Goal: Task Accomplishment & Management: Use online tool/utility

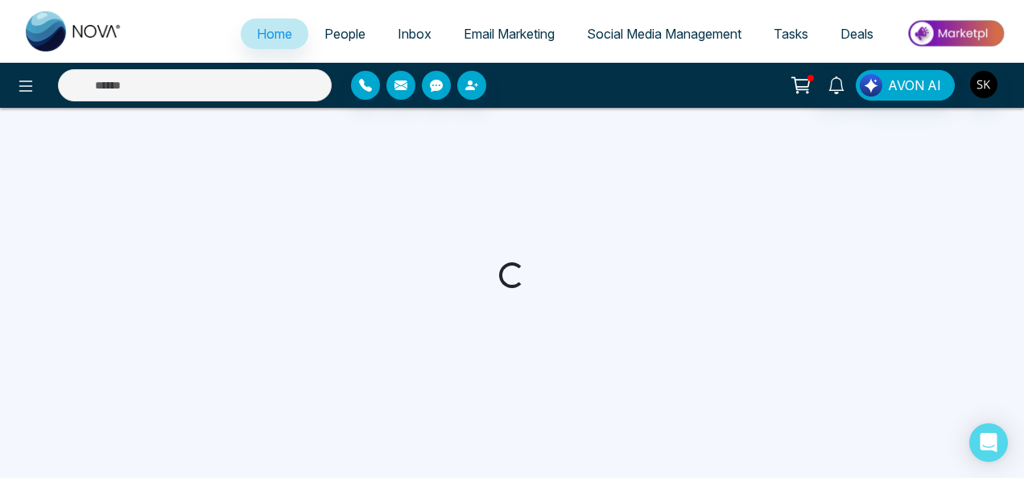
select select "*"
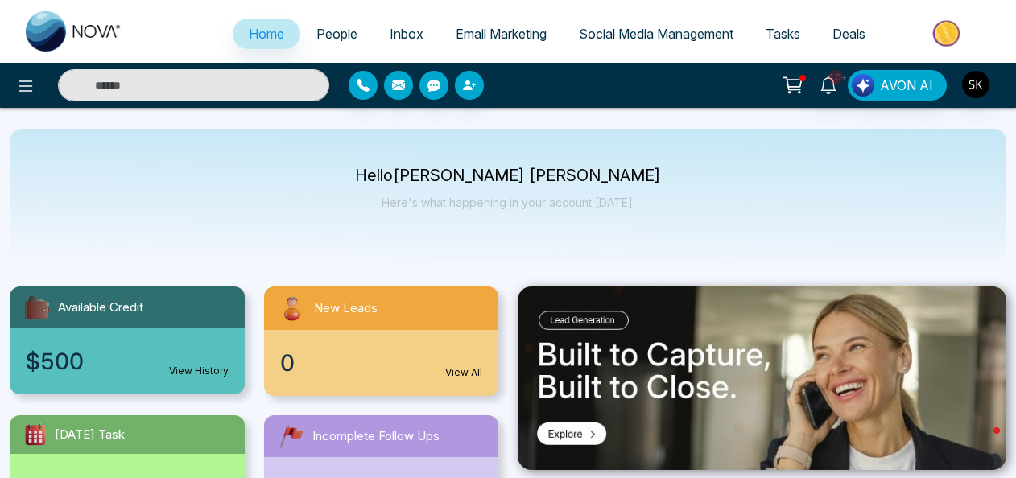
click at [646, 34] on span "Social Media Management" at bounding box center [656, 34] width 155 height 16
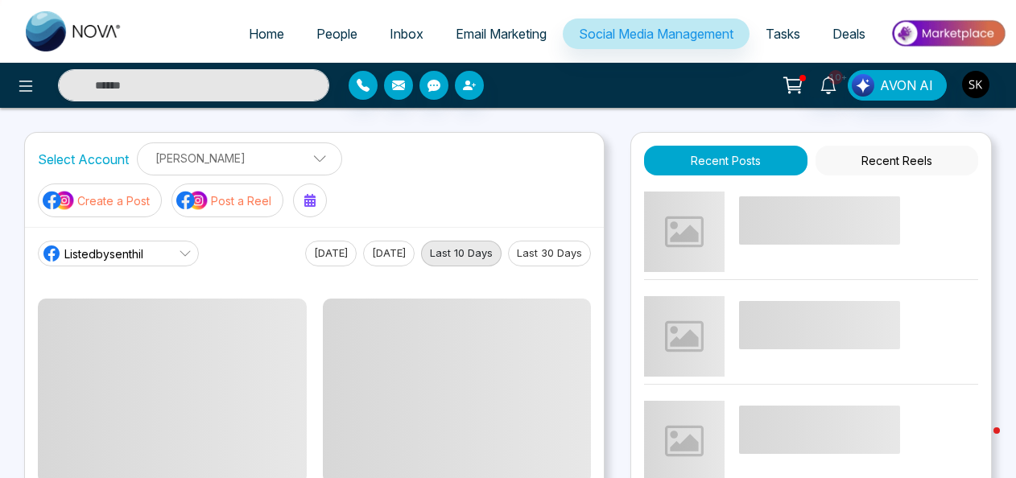
click at [246, 197] on p "Post a Reel" at bounding box center [241, 200] width 60 height 17
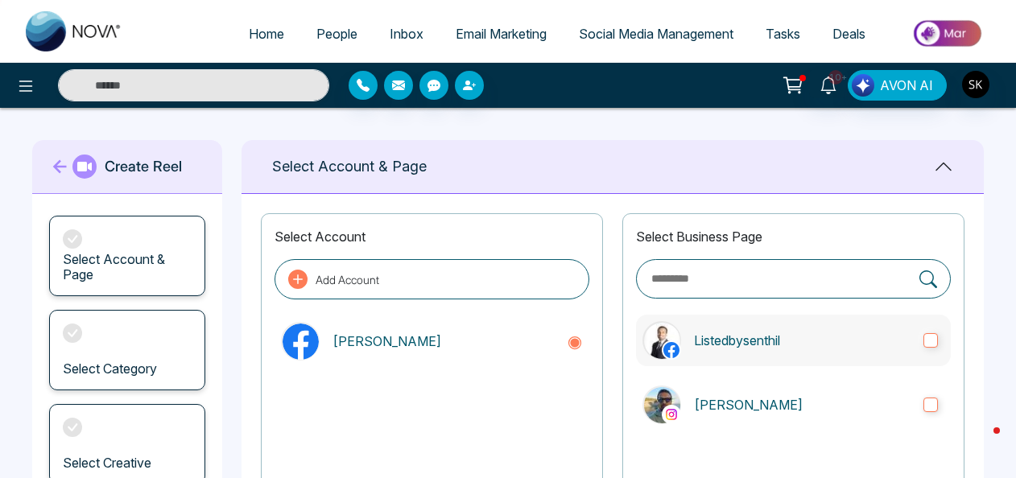
click at [750, 328] on label "Listedbysenthil" at bounding box center [793, 341] width 315 height 52
click at [759, 406] on p "[PERSON_NAME]" at bounding box center [802, 404] width 217 height 19
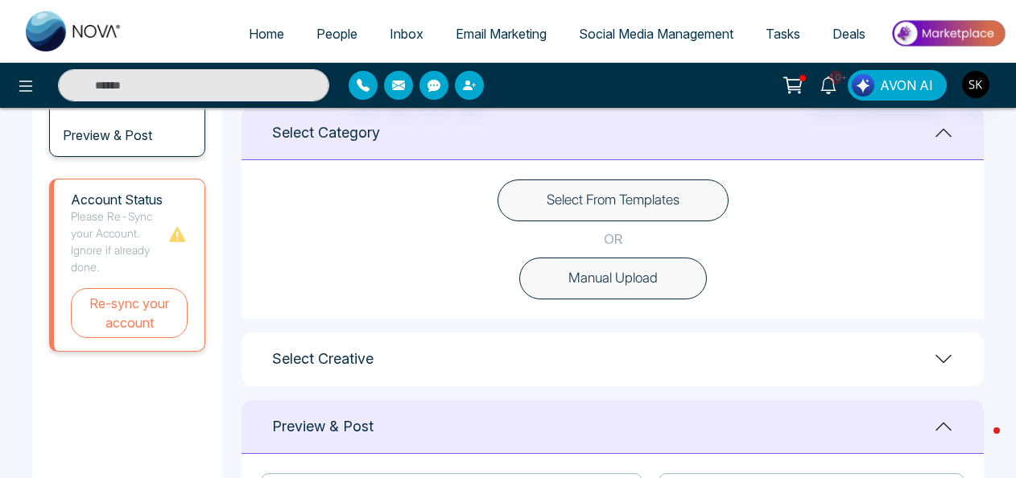
scroll to position [589, 0]
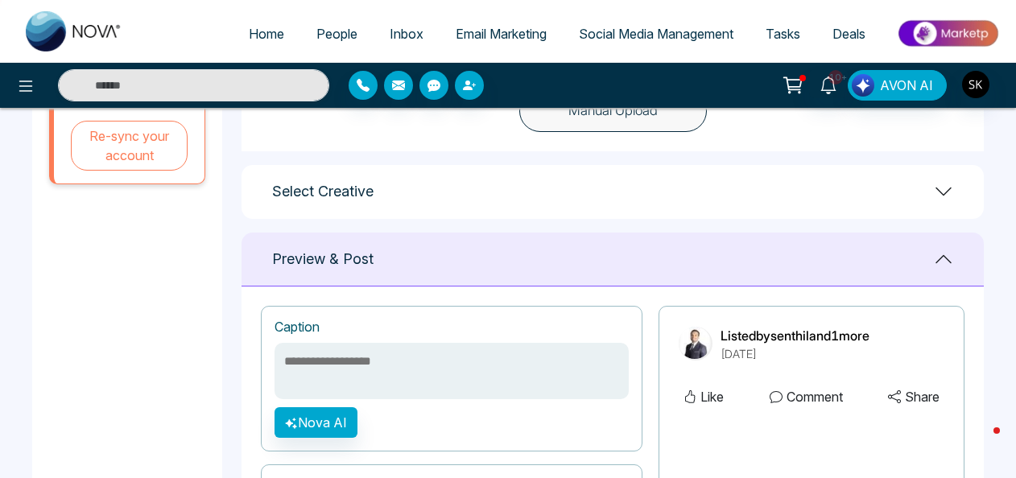
click at [944, 195] on icon at bounding box center [943, 191] width 19 height 19
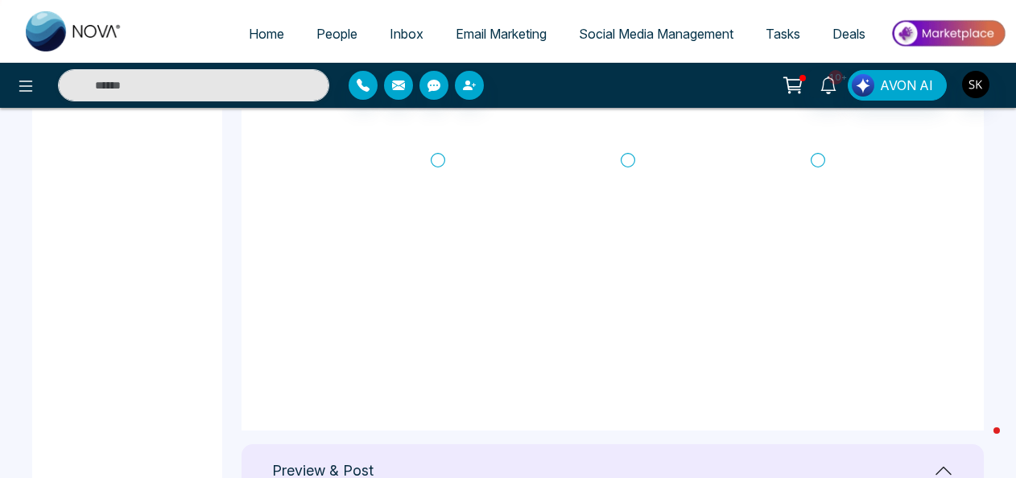
scroll to position [697, 0]
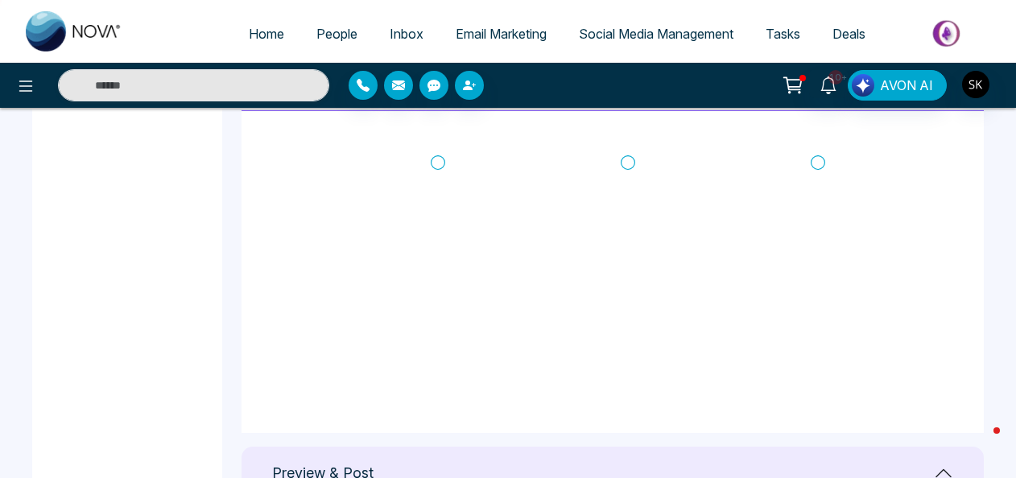
click at [437, 161] on icon at bounding box center [438, 163] width 14 height 16
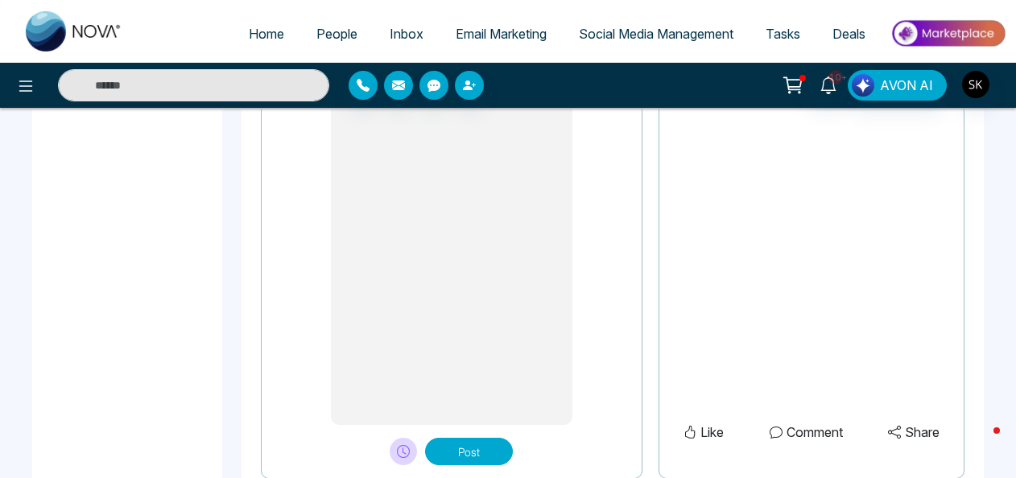
scroll to position [1457, 0]
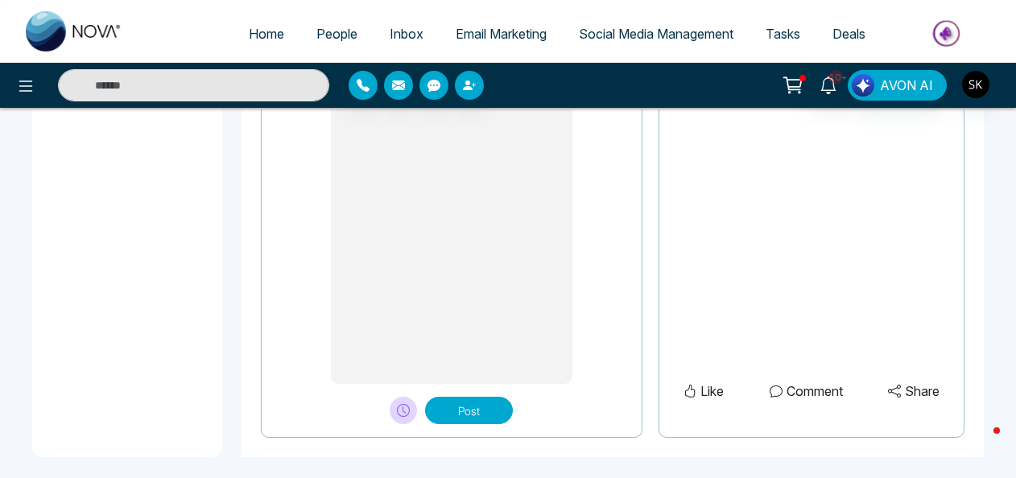
click at [454, 400] on button "Post" at bounding box center [469, 410] width 88 height 27
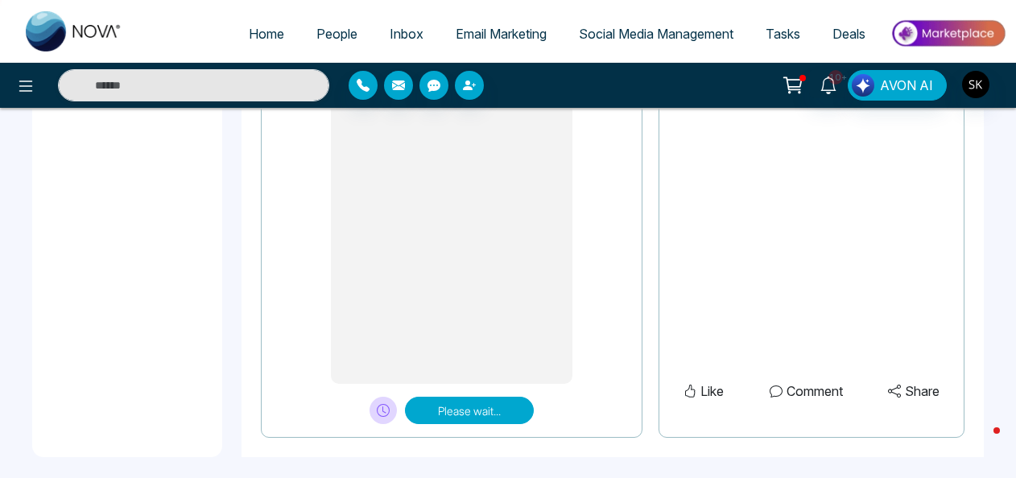
type textarea "**********"
